Goal: Task Accomplishment & Management: Complete application form

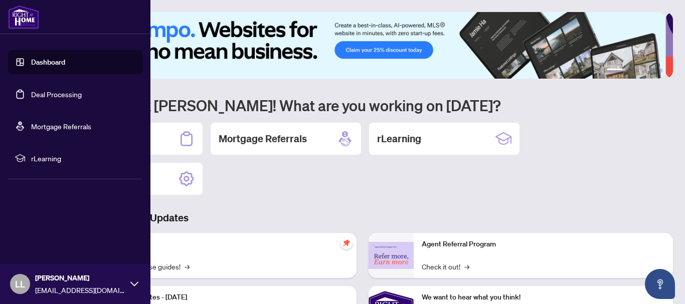
click at [57, 63] on link "Dashboard" at bounding box center [48, 62] width 34 height 9
click at [60, 94] on link "Deal Processing" at bounding box center [56, 94] width 51 height 9
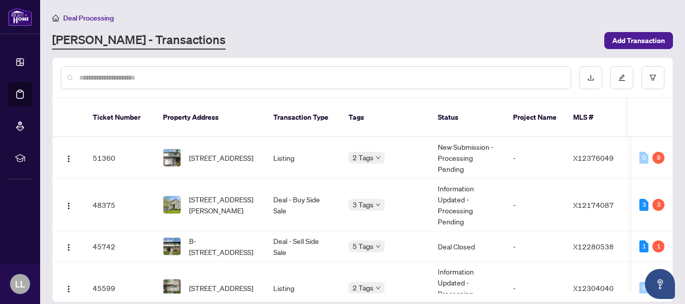
click at [170, 80] on input "text" at bounding box center [320, 77] width 483 height 11
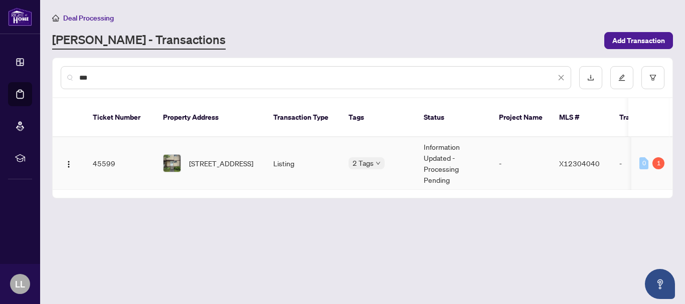
type input "***"
click at [101, 154] on td "45599" at bounding box center [120, 163] width 70 height 53
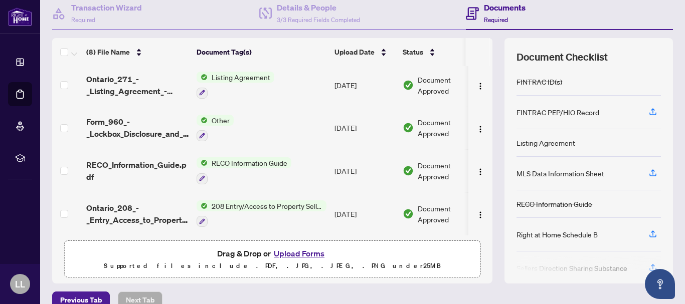
scroll to position [115, 0]
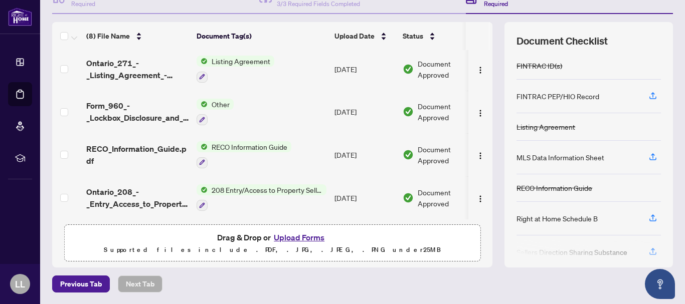
click at [285, 236] on button "Upload Forms" at bounding box center [299, 237] width 57 height 13
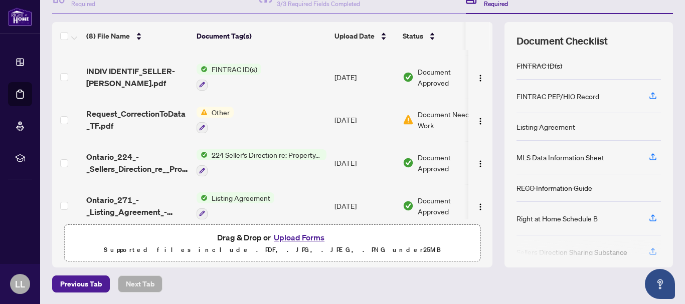
scroll to position [35, 0]
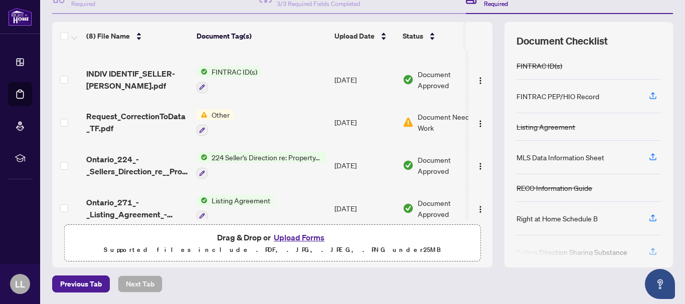
click at [427, 117] on span "Document Needs Work" at bounding box center [449, 122] width 62 height 22
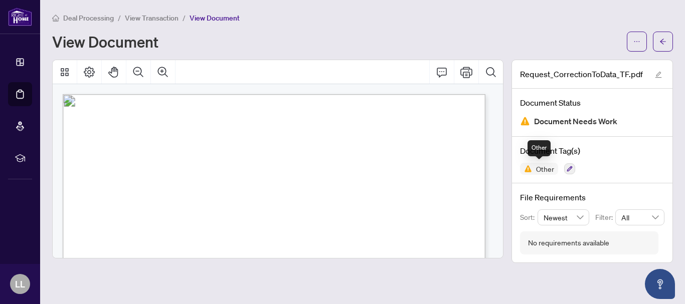
click at [543, 171] on span "Other" at bounding box center [545, 168] width 26 height 7
click at [548, 124] on span "Document Needs Work" at bounding box center [575, 122] width 83 height 14
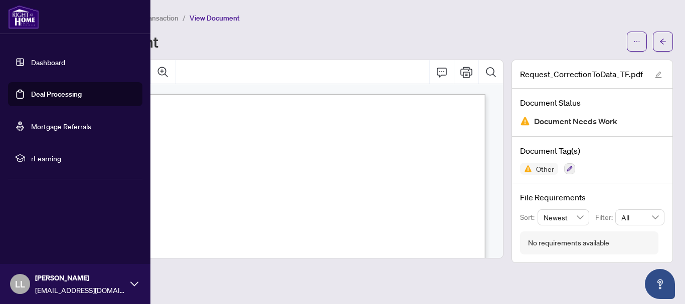
click at [35, 95] on link "Deal Processing" at bounding box center [56, 94] width 51 height 9
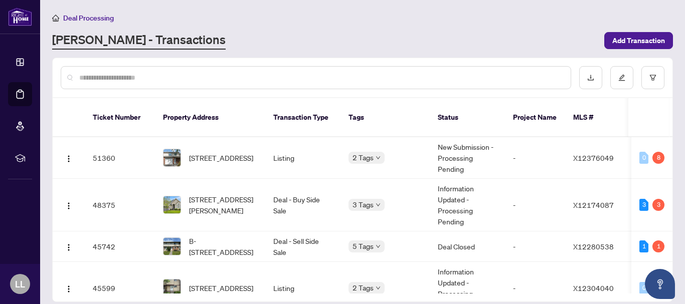
click at [151, 77] on input "text" at bounding box center [320, 77] width 483 height 11
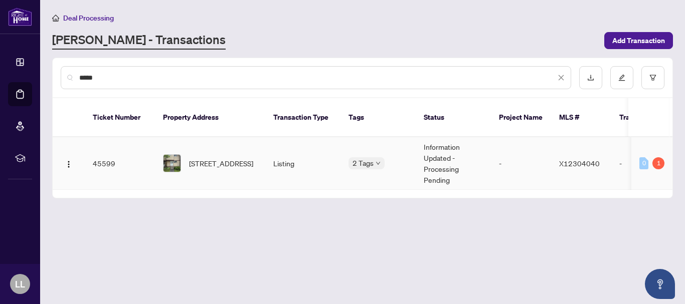
type input "*****"
click at [107, 153] on td "45599" at bounding box center [120, 163] width 70 height 53
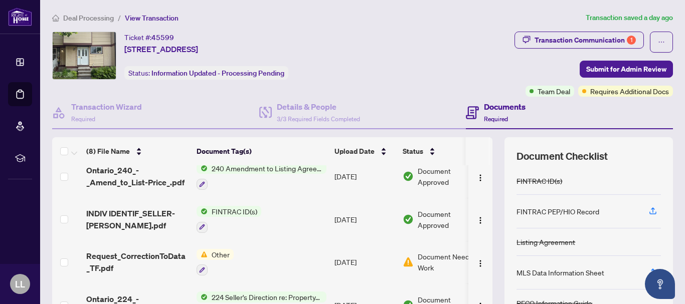
scroll to position [10, 0]
click at [476, 265] on img "button" at bounding box center [480, 264] width 8 height 8
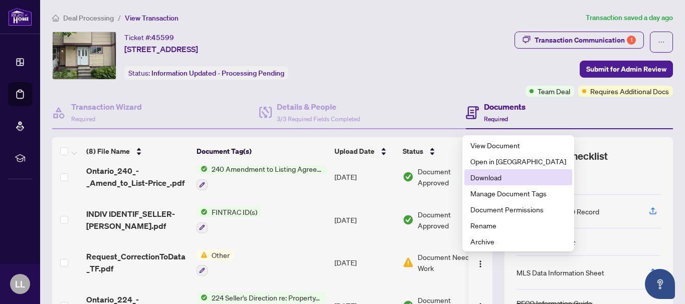
click at [488, 178] on span "Download" at bounding box center [518, 177] width 96 height 11
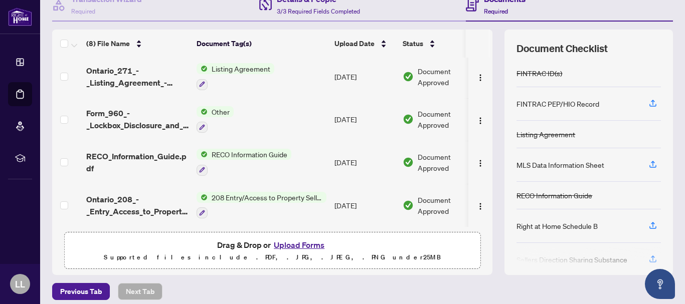
scroll to position [115, 0]
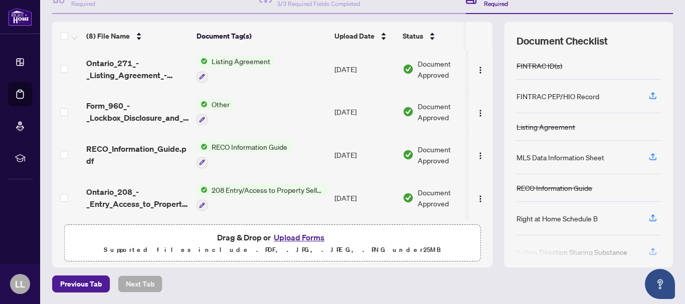
click at [309, 237] on button "Upload Forms" at bounding box center [299, 237] width 57 height 13
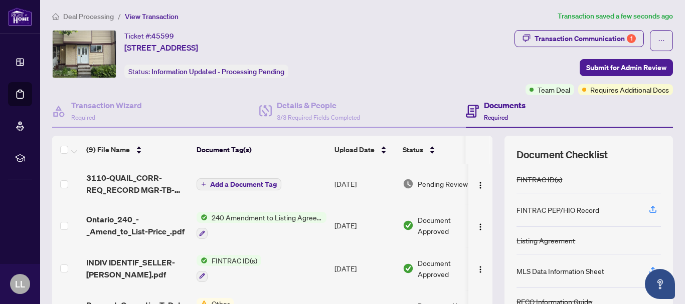
scroll to position [0, 0]
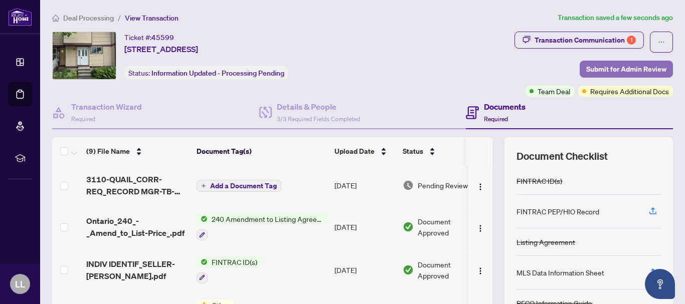
click at [594, 71] on span "Submit for Admin Review" at bounding box center [626, 69] width 80 height 16
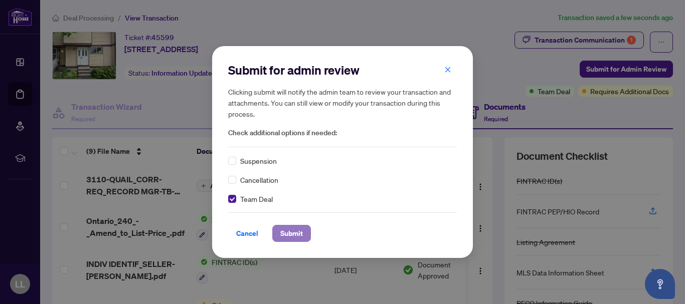
click at [286, 234] on span "Submit" at bounding box center [291, 234] width 23 height 16
